Goal: Browse casually: Explore the website without a specific task or goal

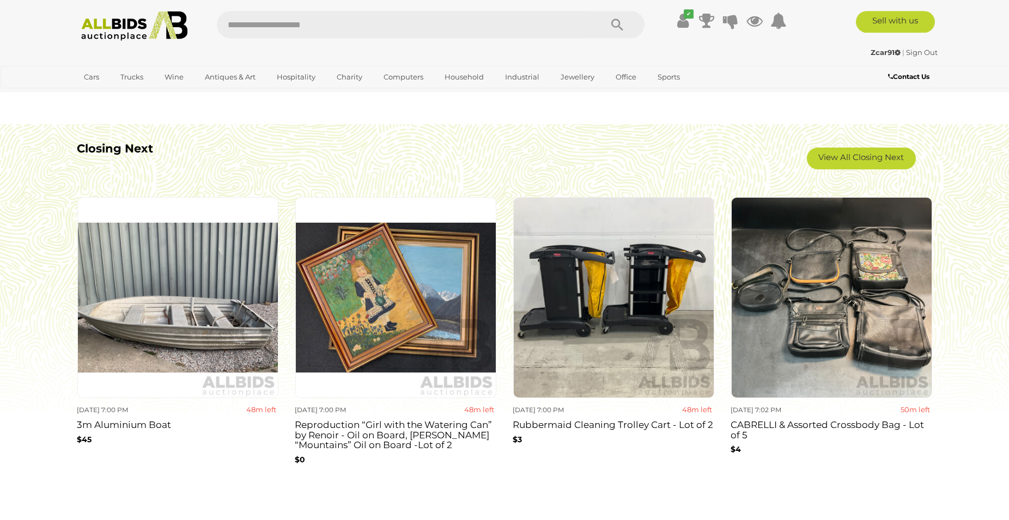
scroll to position [1000, 0]
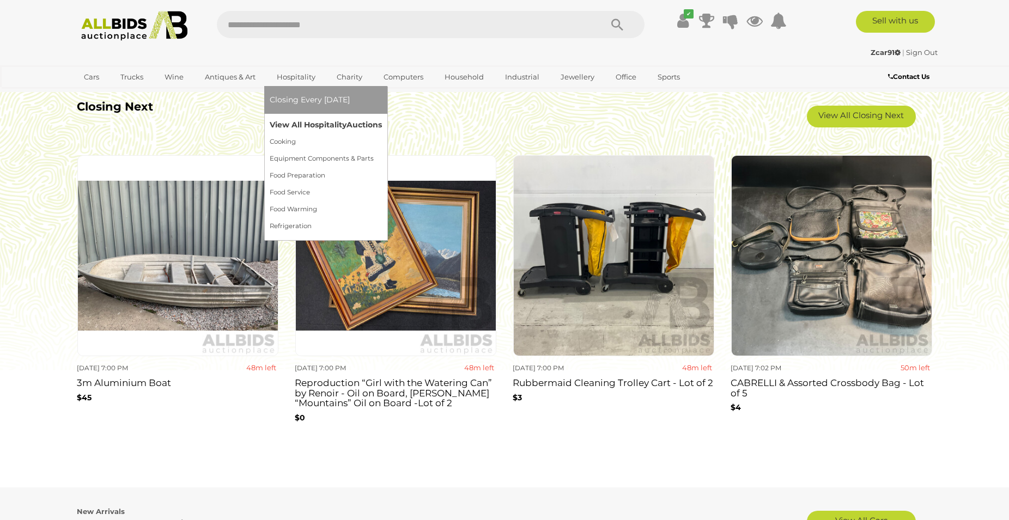
click at [299, 120] on link "View All Hospitality Auctions" at bounding box center [326, 125] width 112 height 17
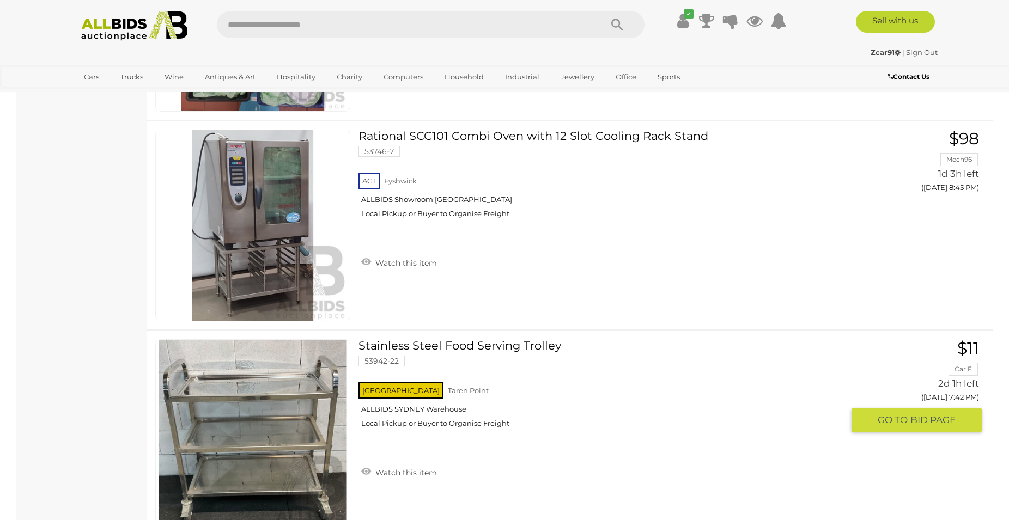
scroll to position [5253, 0]
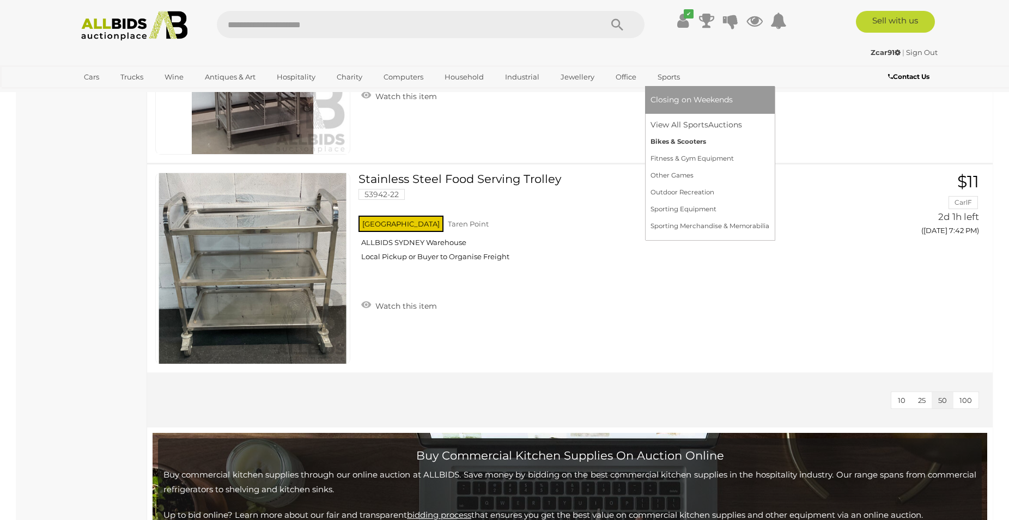
click at [656, 143] on link "Bikes & Scooters" at bounding box center [709, 141] width 119 height 17
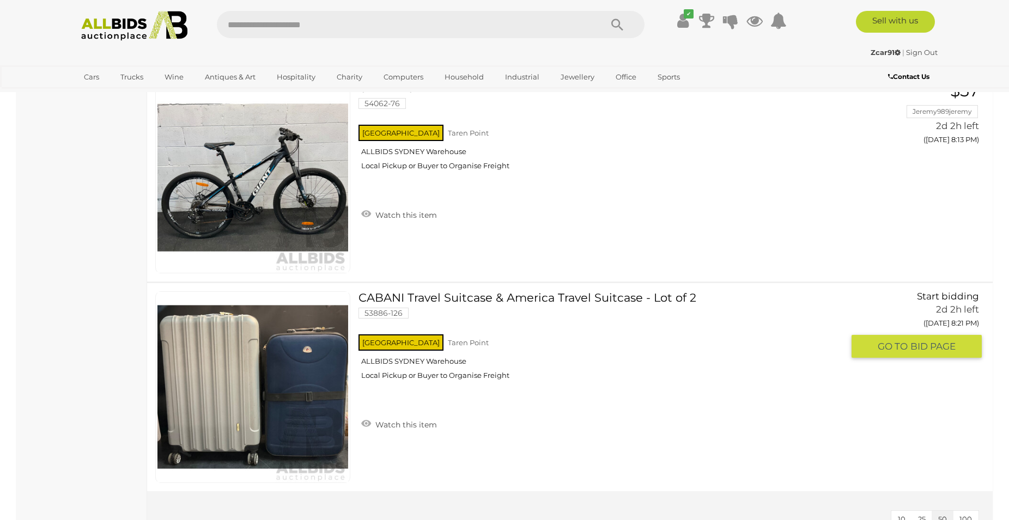
scroll to position [2555, 0]
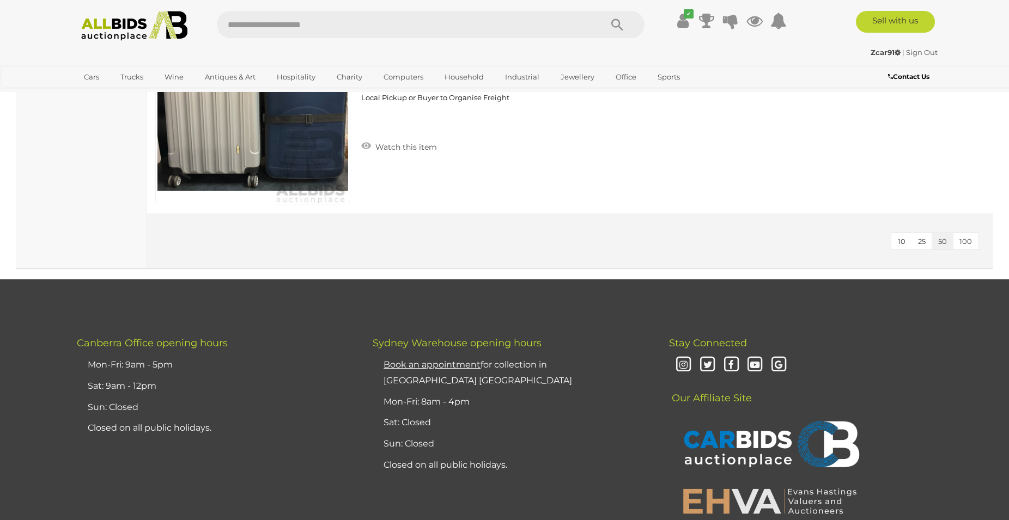
click at [160, 32] on img at bounding box center [134, 26] width 118 height 30
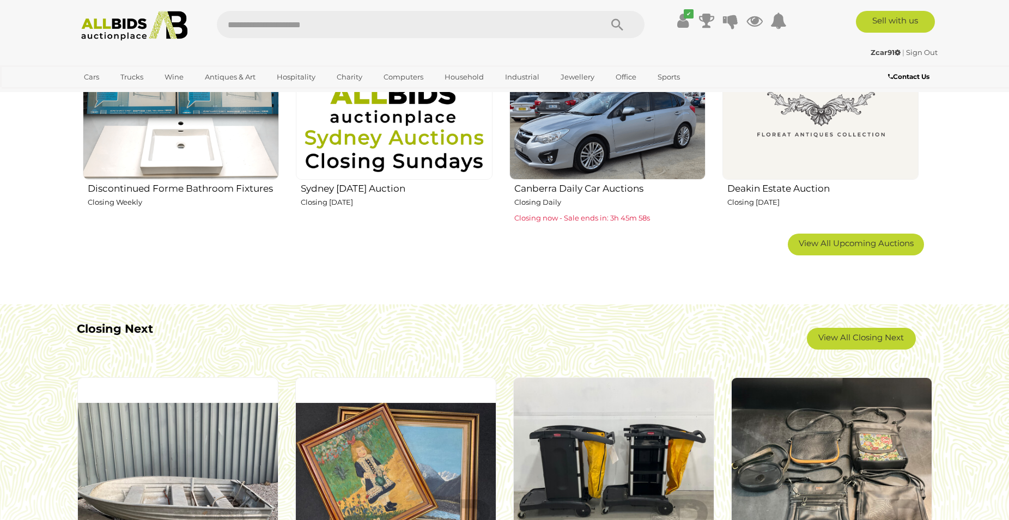
scroll to position [1000, 0]
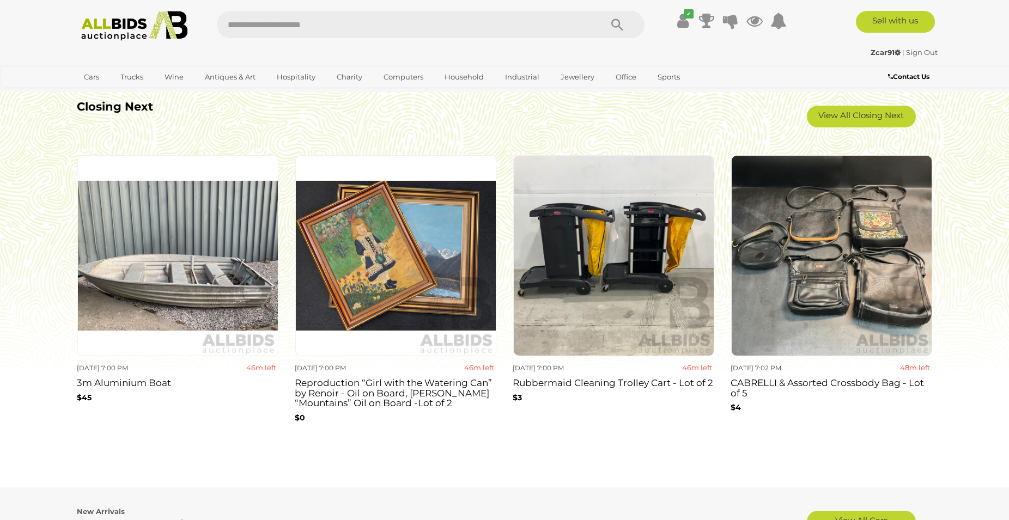
click at [575, 313] on img at bounding box center [613, 255] width 201 height 201
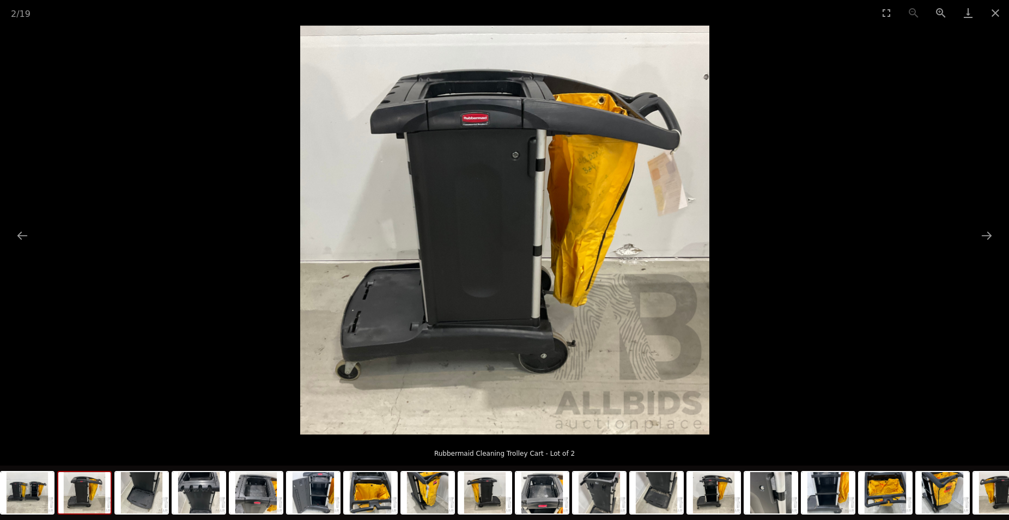
scroll to position [111, 0]
click at [208, 492] on img at bounding box center [199, 492] width 52 height 41
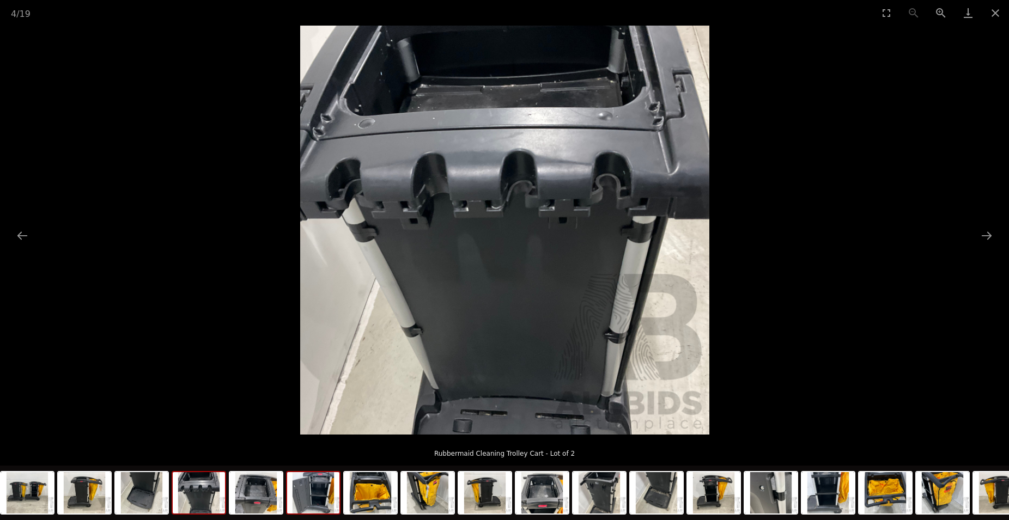
click at [330, 489] on img at bounding box center [313, 492] width 52 height 41
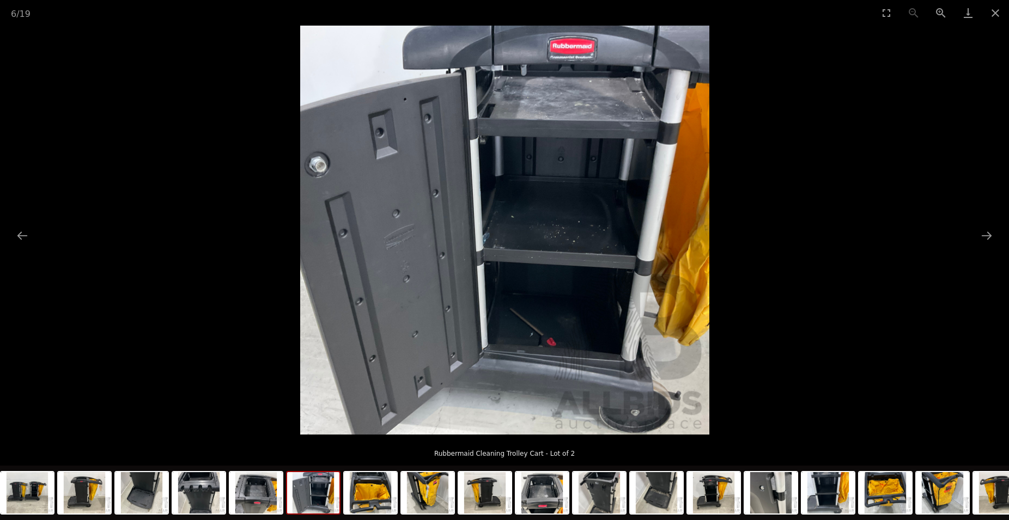
click at [514, 491] on div at bounding box center [543, 494] width 1086 height 57
click at [501, 485] on img at bounding box center [485, 492] width 52 height 41
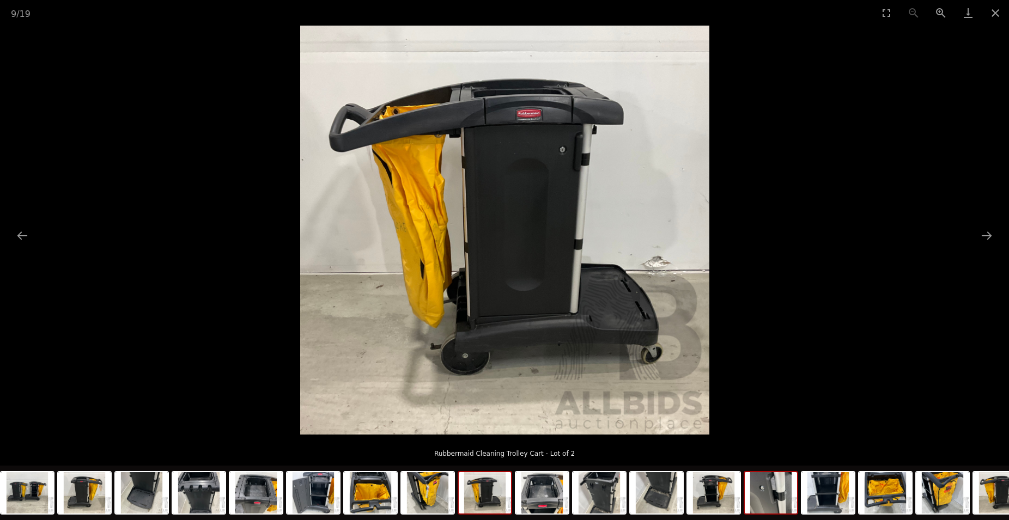
click at [760, 499] on img at bounding box center [770, 492] width 52 height 41
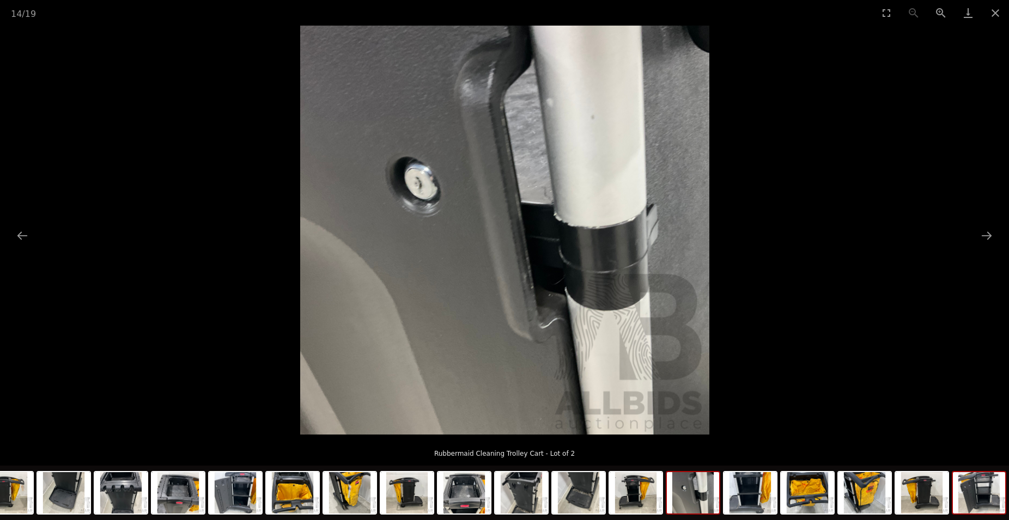
click at [968, 498] on img at bounding box center [978, 492] width 52 height 41
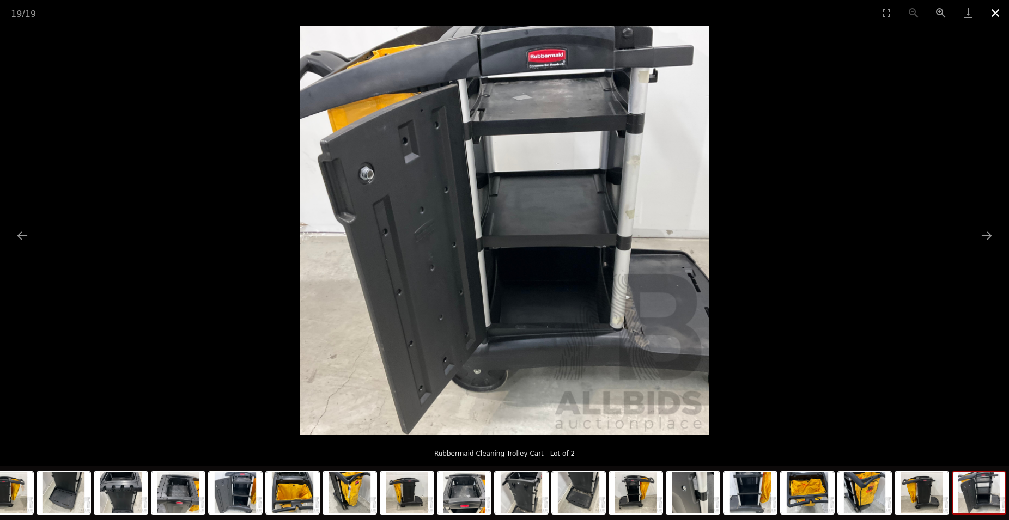
click at [999, 15] on button "Close gallery" at bounding box center [994, 13] width 27 height 26
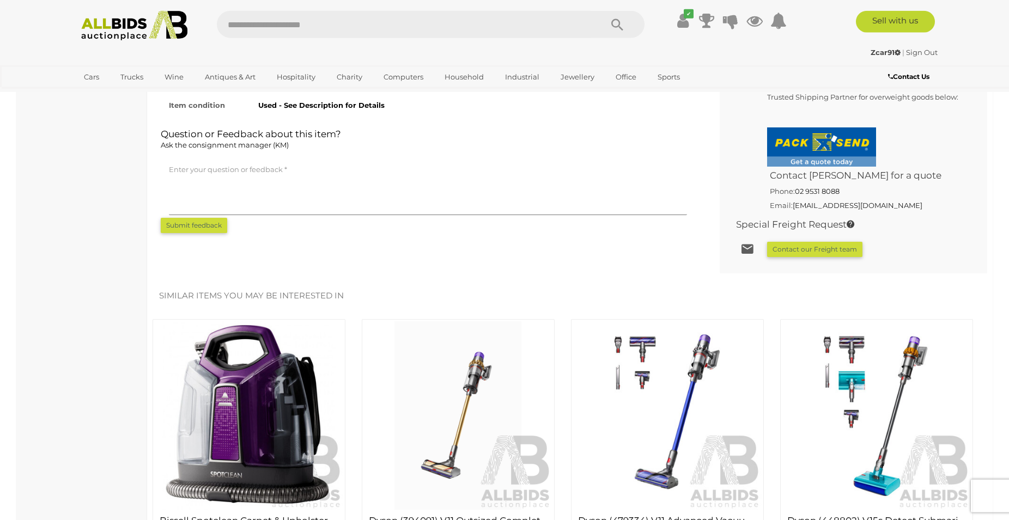
scroll to position [667, 0]
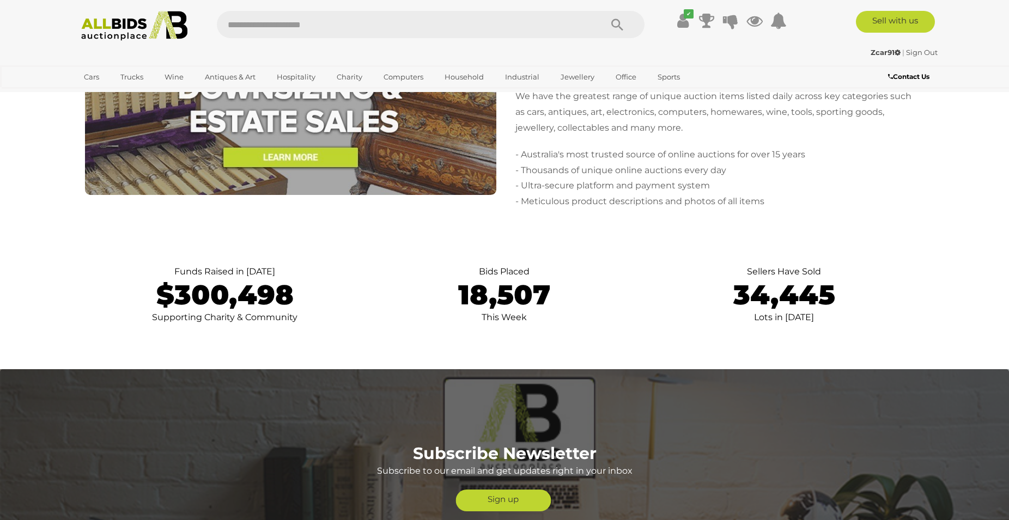
scroll to position [2444, 0]
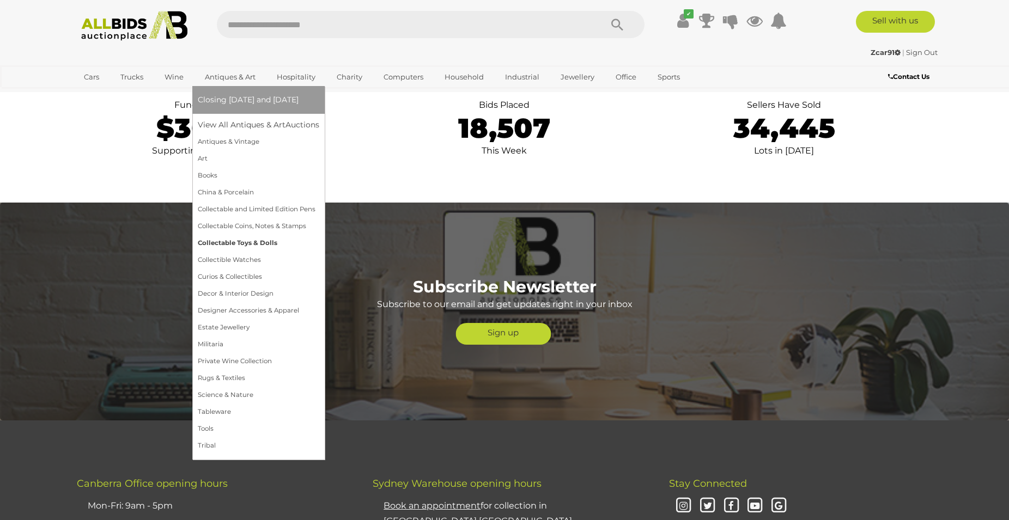
click at [246, 244] on link "Collectable Toys & Dolls" at bounding box center [258, 243] width 121 height 17
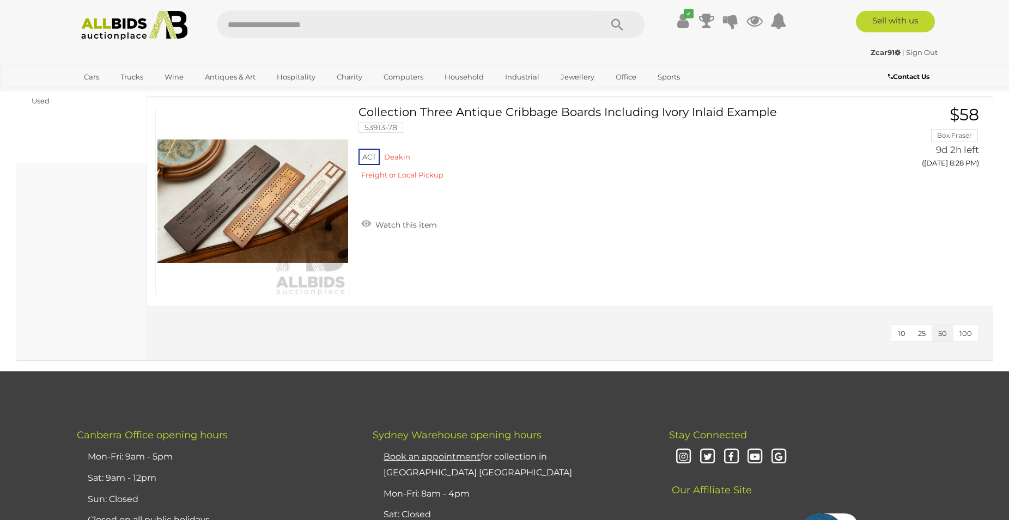
scroll to position [889, 0]
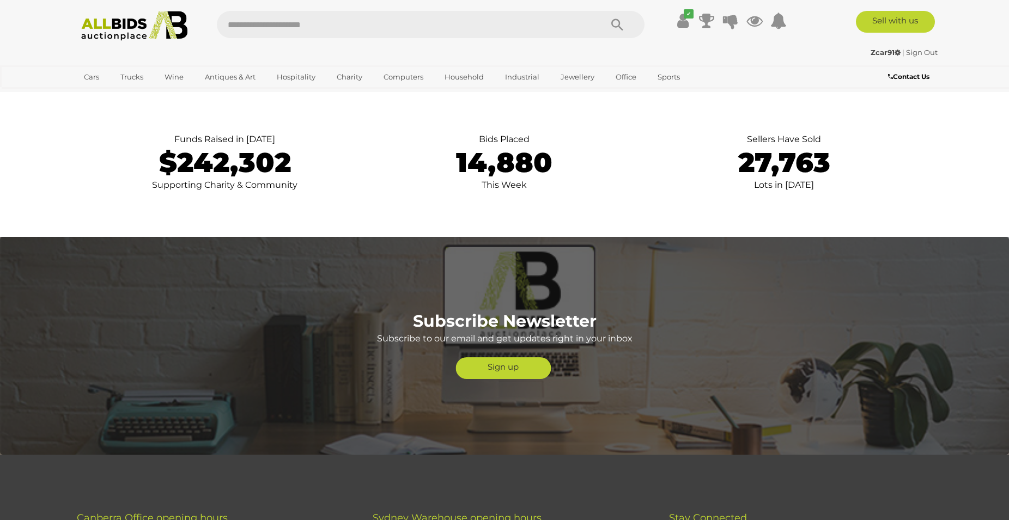
scroll to position [2821, 0]
